Goal: Find specific page/section

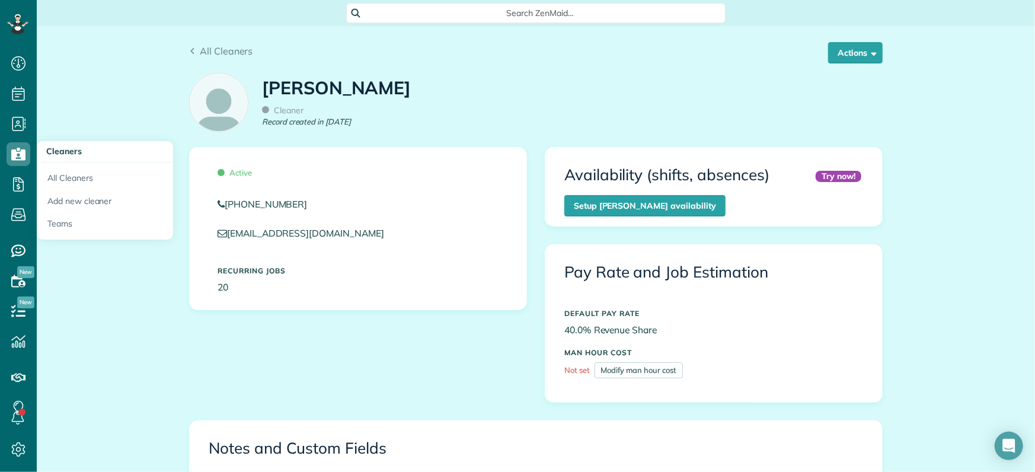
scroll to position [286, 0]
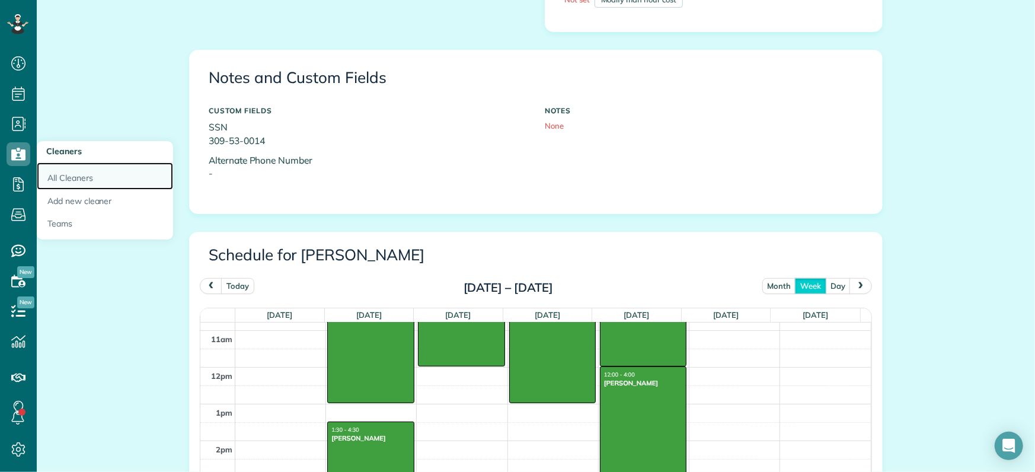
click at [79, 175] on link "All Cleaners" at bounding box center [105, 175] width 136 height 27
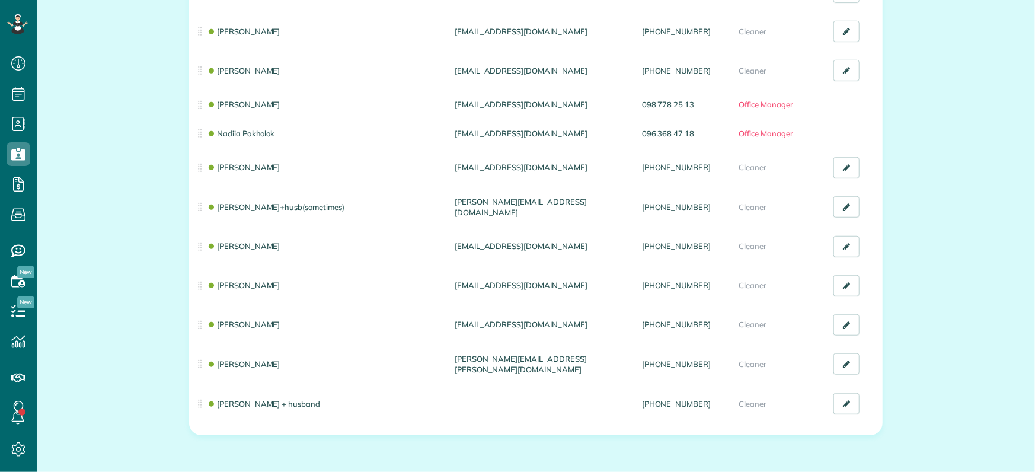
scroll to position [5, 5]
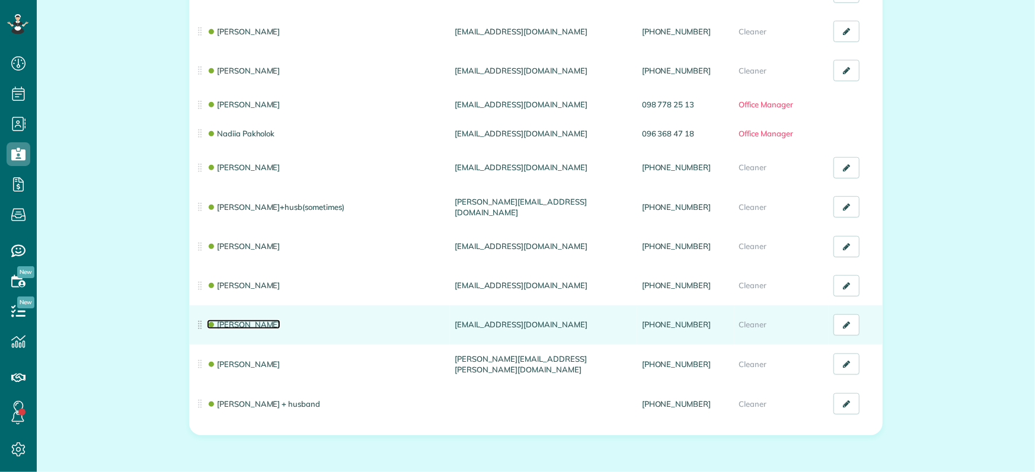
click at [227, 326] on link "[PERSON_NAME]" at bounding box center [244, 324] width 74 height 9
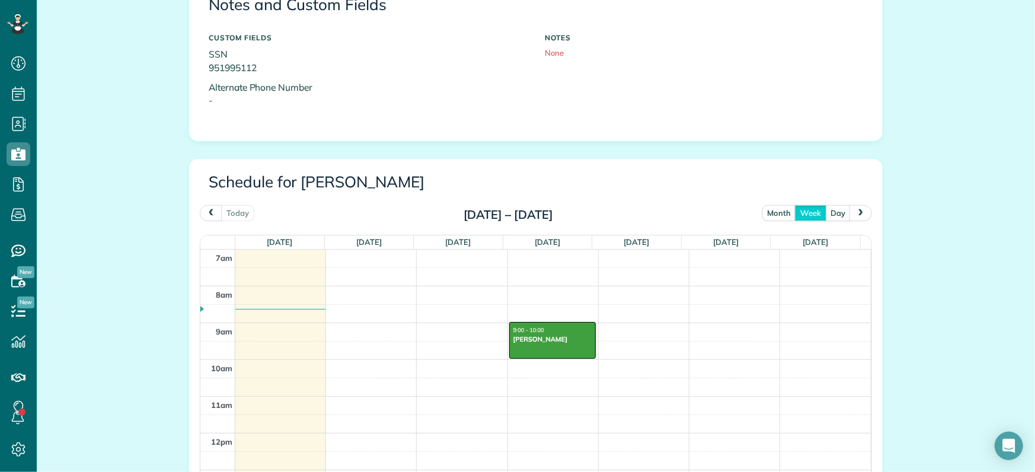
scroll to position [445, 0]
click at [206, 211] on span "prev" at bounding box center [210, 212] width 9 height 8
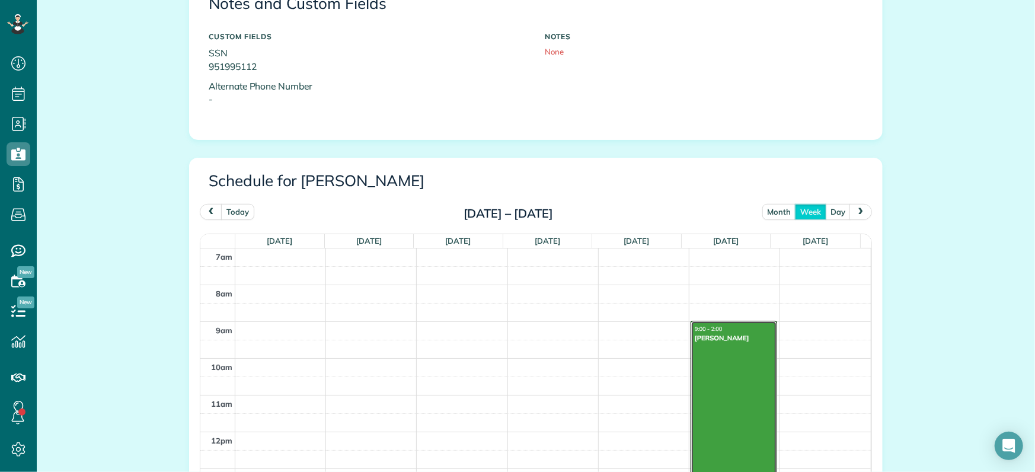
click at [723, 389] on div at bounding box center [733, 412] width 85 height 182
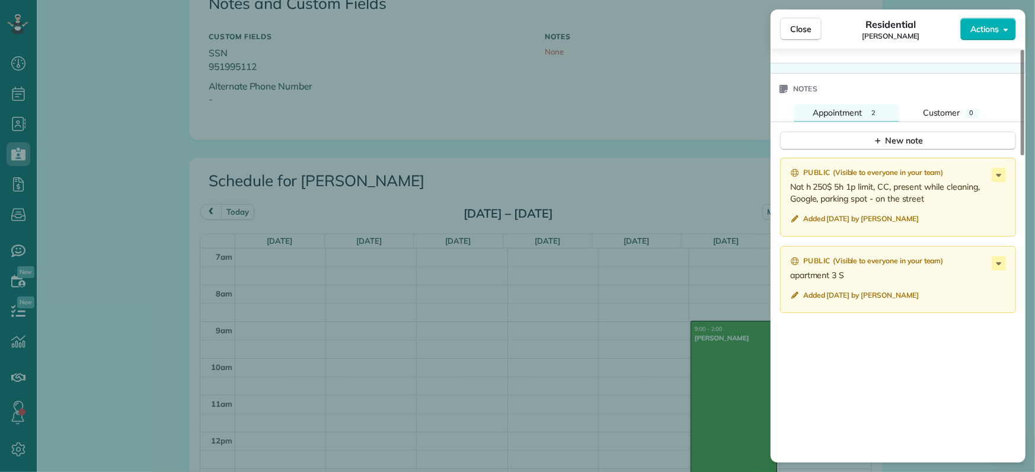
scroll to position [824, 0]
